Goal: Transaction & Acquisition: Purchase product/service

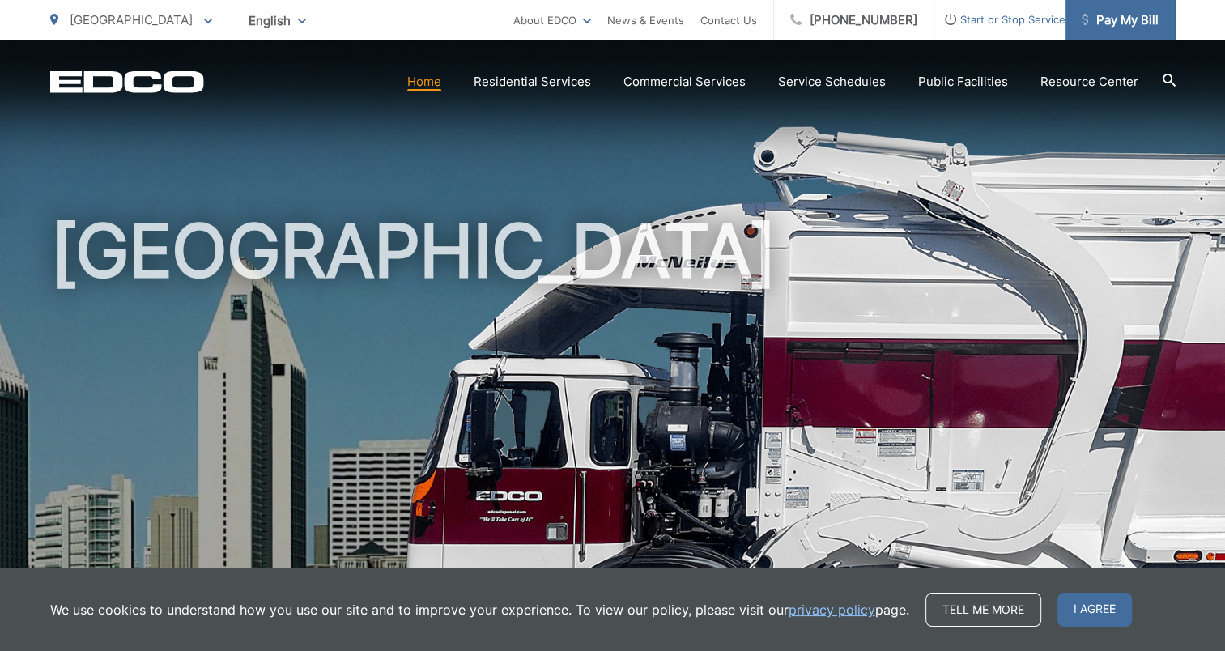
click at [1128, 20] on span "Pay My Bill" at bounding box center [1120, 20] width 77 height 19
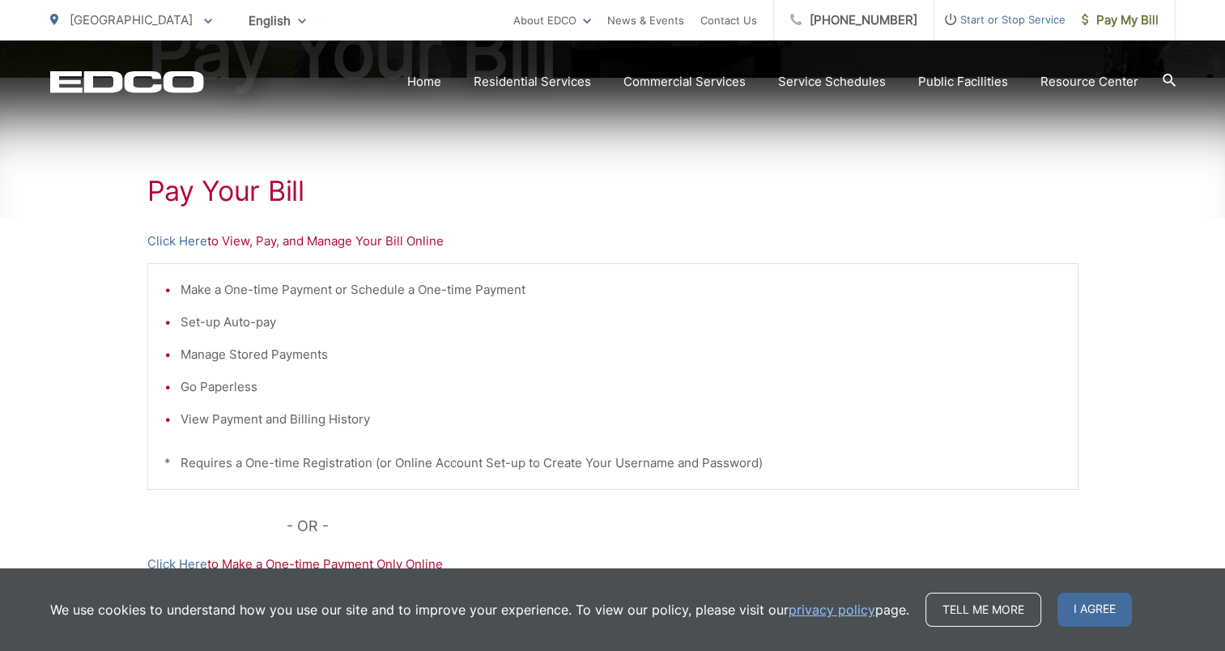
scroll to position [405, 0]
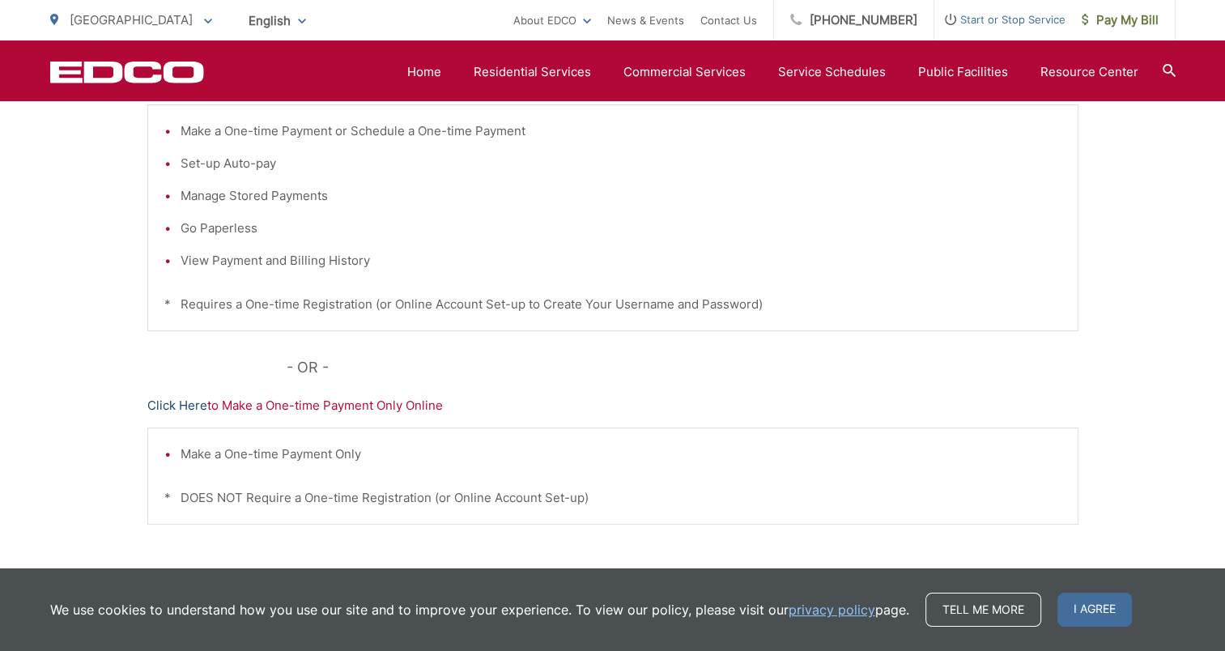
click at [202, 405] on link "Click Here" at bounding box center [177, 405] width 60 height 19
click at [193, 416] on div "Pay Your Bill Click Here to View, Pay, and Manage Your Bill Online Make a One-t…" at bounding box center [612, 282] width 931 height 727
click at [185, 402] on link "Click Here" at bounding box center [177, 405] width 60 height 19
